Goal: Information Seeking & Learning: Learn about a topic

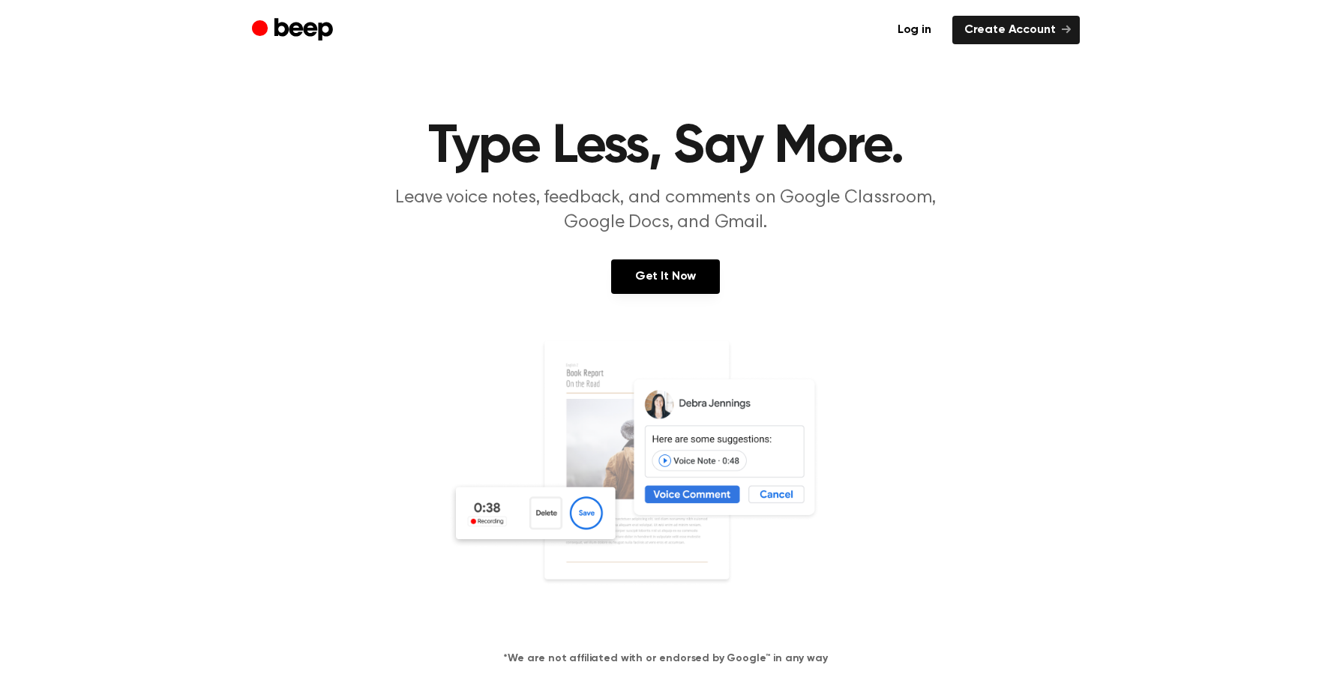
click at [480, 194] on p "Leave voice notes, feedback, and comments on Google Classroom, Google Docs, and…" at bounding box center [666, 210] width 576 height 49
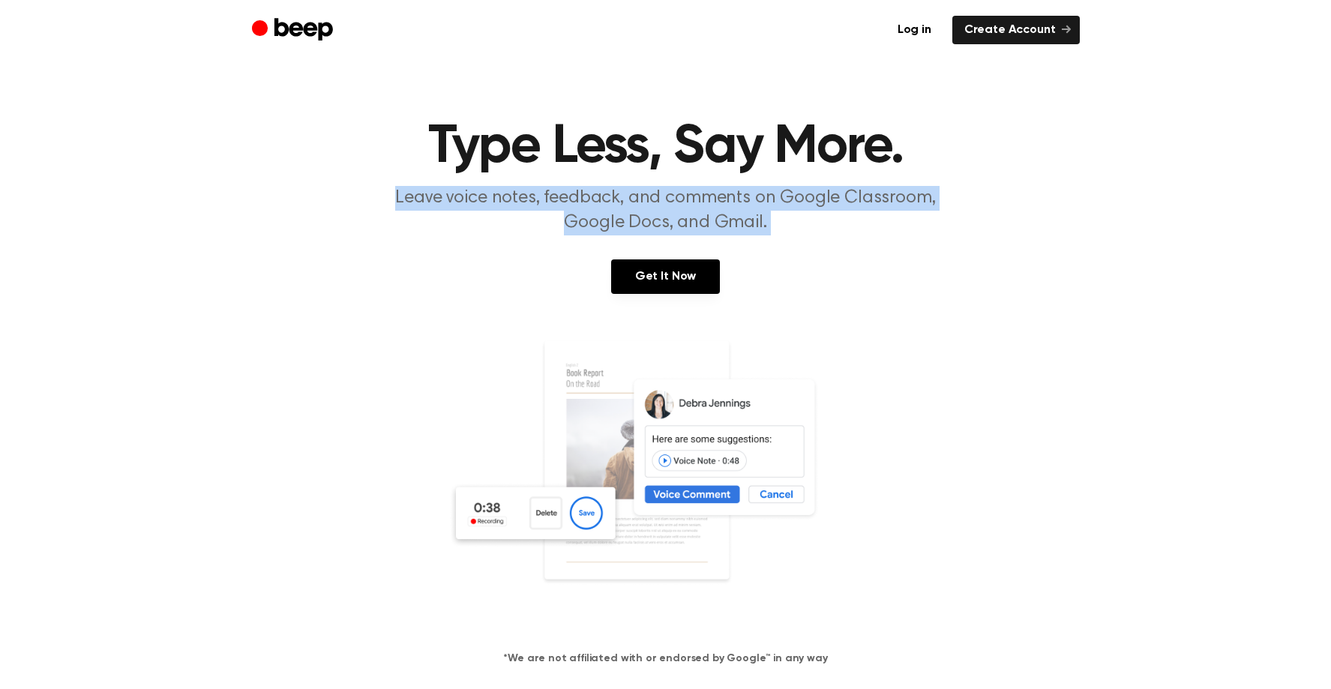
click at [480, 194] on p "Leave voice notes, feedback, and comments on Google Classroom, Google Docs, and…" at bounding box center [666, 210] width 576 height 49
click at [483, 194] on p "Leave voice notes, feedback, and comments on Google Classroom, Google Docs, and…" at bounding box center [666, 210] width 576 height 49
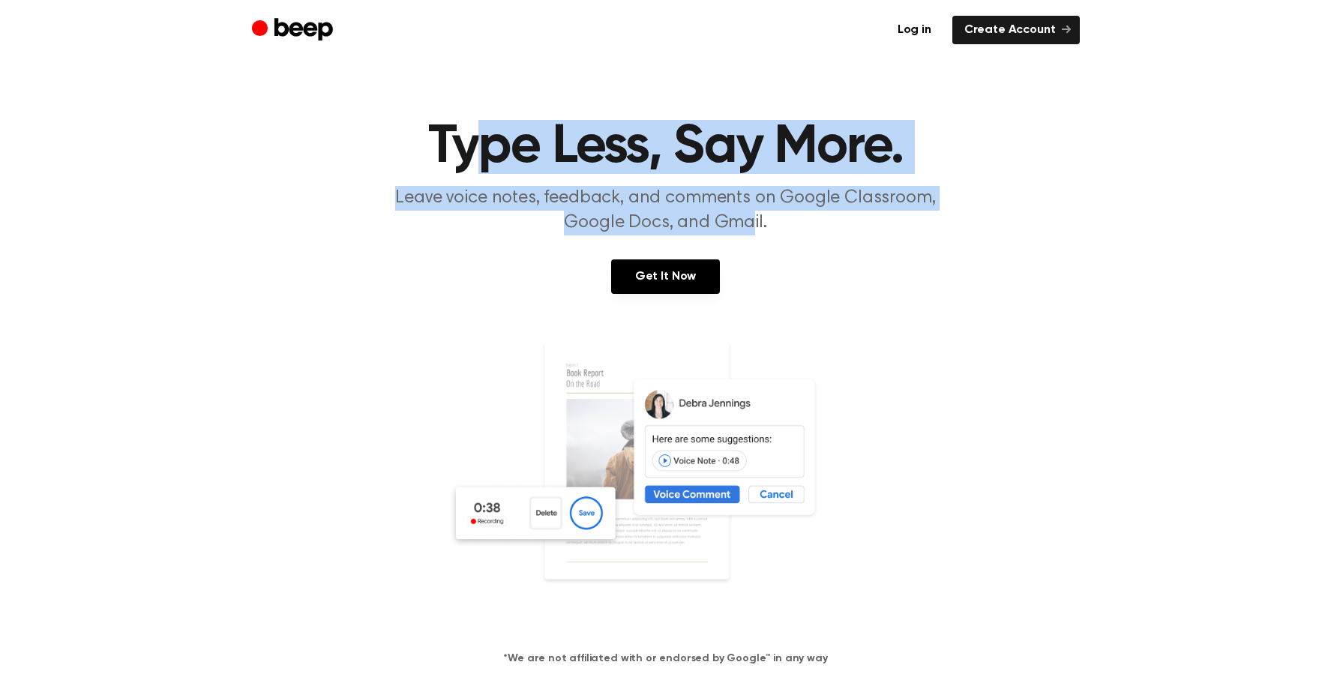
drag, startPoint x: 499, startPoint y: 142, endPoint x: 748, endPoint y: 215, distance: 259.3
click at [748, 215] on header "Type Less, Say More. Leave voice notes, feedback, and comments on Google Classr…" at bounding box center [665, 177] width 1295 height 115
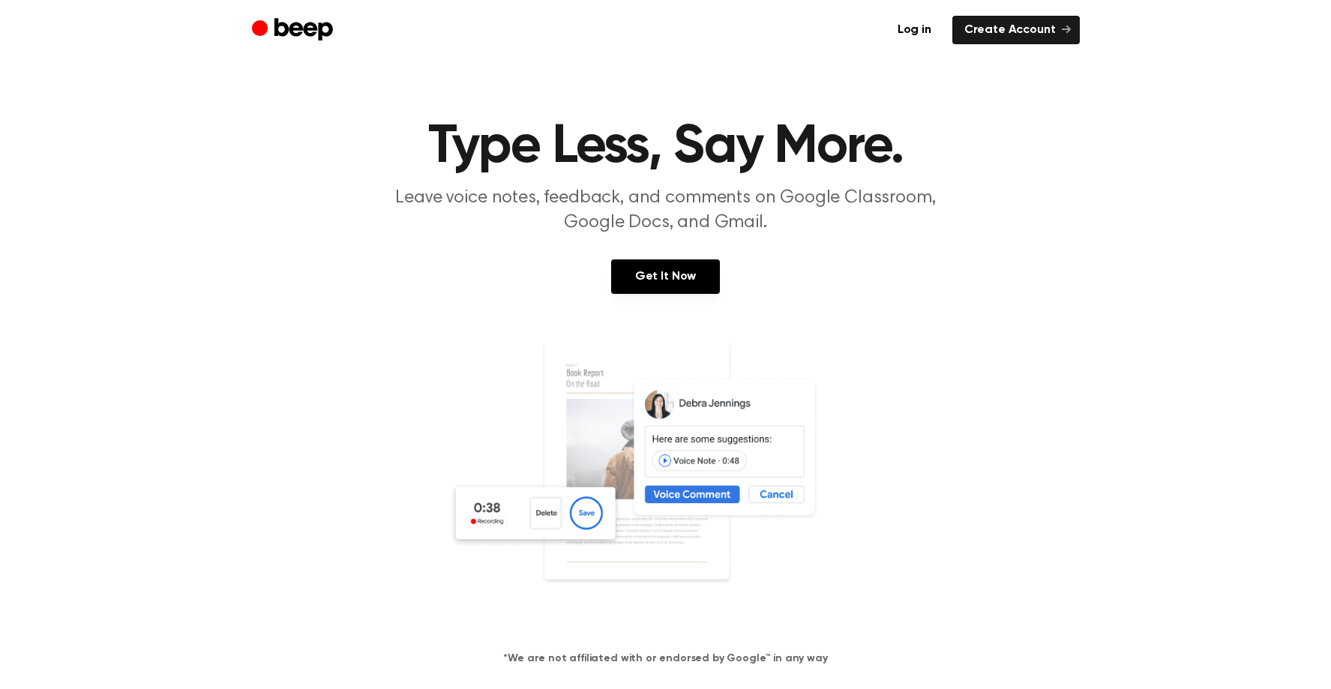
drag, startPoint x: 748, startPoint y: 215, endPoint x: 658, endPoint y: 239, distance: 93.1
click at [748, 215] on p "Leave voice notes, feedback, and comments on Google Classroom, Google Docs, and…" at bounding box center [666, 210] width 576 height 49
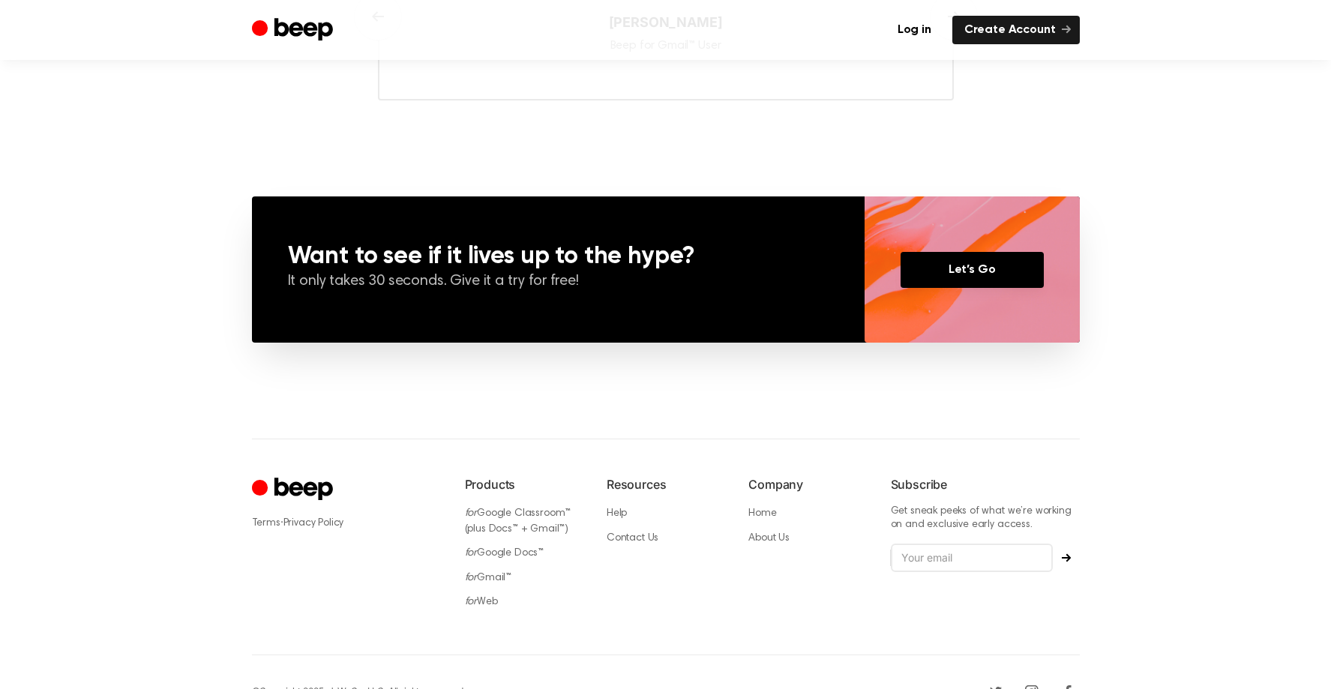
scroll to position [1013, 0]
